Goal: Navigation & Orientation: Understand site structure

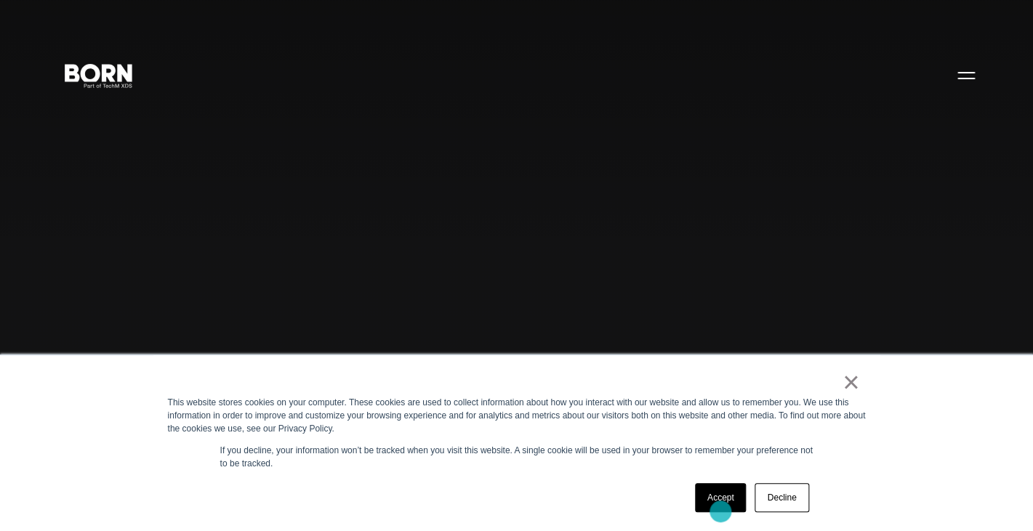
click at [720, 512] on link "Accept" at bounding box center [721, 497] width 52 height 29
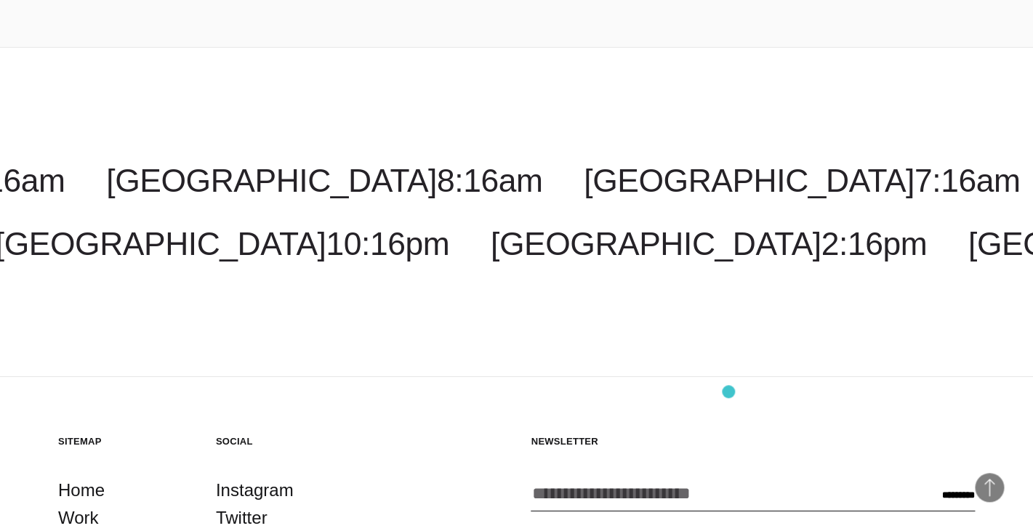
scroll to position [3878, 0]
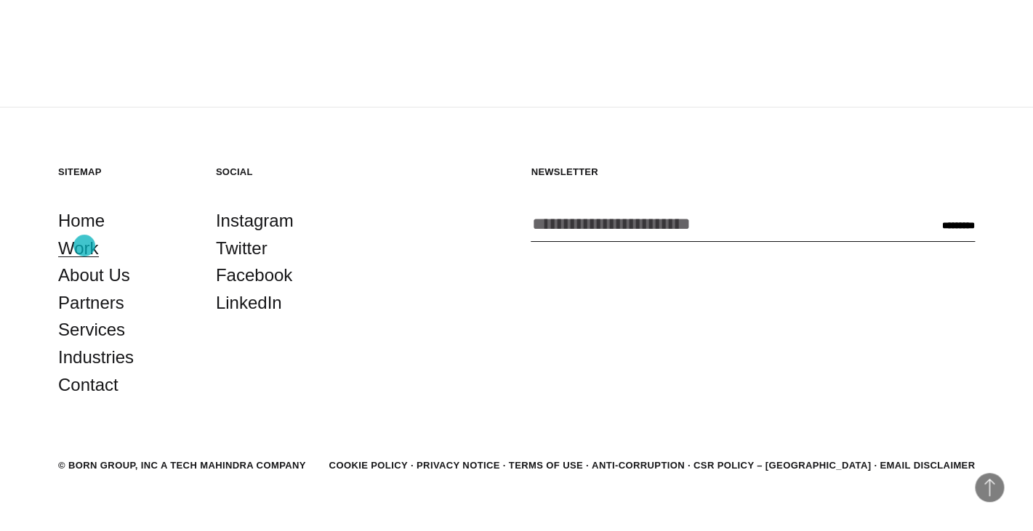
click at [84, 246] on link "Work" at bounding box center [78, 249] width 41 height 28
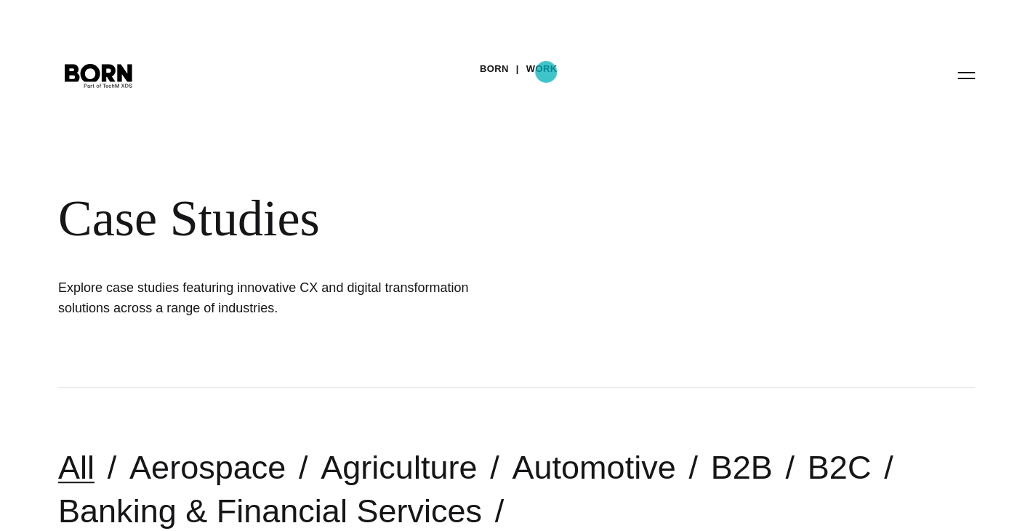
click at [546, 72] on link "Work" at bounding box center [541, 69] width 31 height 22
click at [491, 68] on link "BORN" at bounding box center [494, 69] width 29 height 22
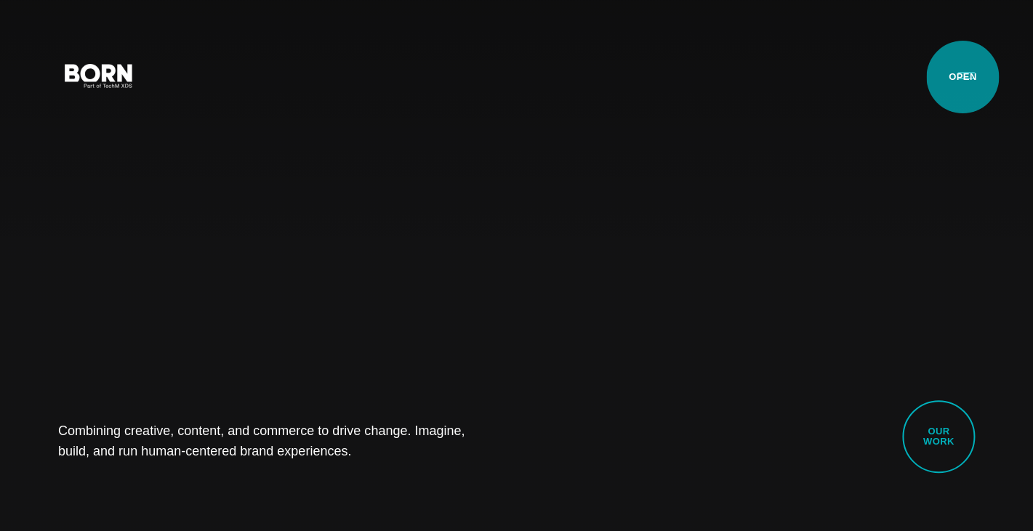
click at [963, 77] on button "Primary Menu" at bounding box center [966, 75] width 35 height 31
